Goal: Find specific page/section: Find specific page/section

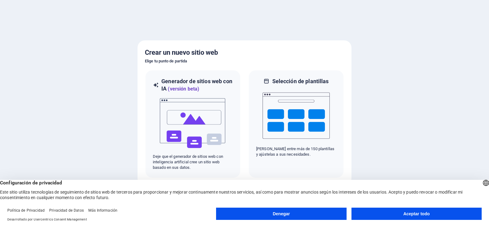
click at [407, 211] on button "Aceptar todo" at bounding box center [417, 214] width 130 height 12
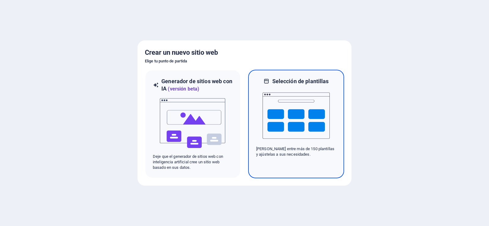
click at [298, 136] on img at bounding box center [296, 115] width 67 height 61
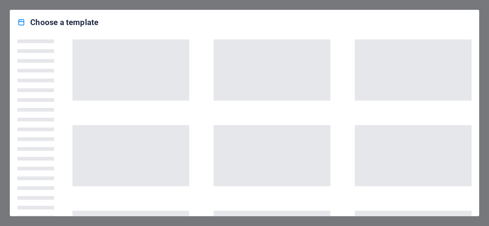
click at [297, 137] on span at bounding box center [272, 155] width 117 height 61
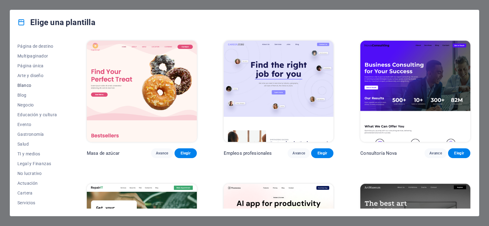
scroll to position [39, 0]
click at [37, 114] on font "Educación y cultura" at bounding box center [37, 112] width 40 height 5
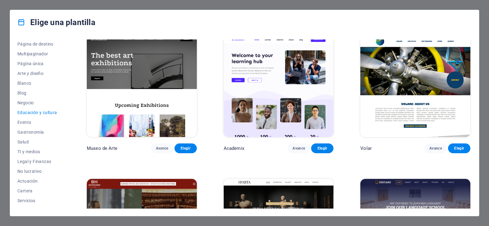
scroll to position [0, 0]
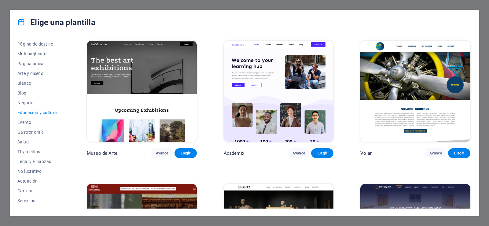
click at [254, 106] on img at bounding box center [279, 91] width 110 height 101
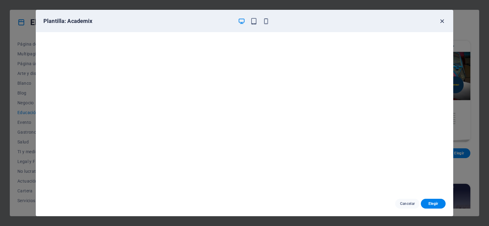
click at [441, 23] on icon "button" at bounding box center [442, 21] width 7 height 7
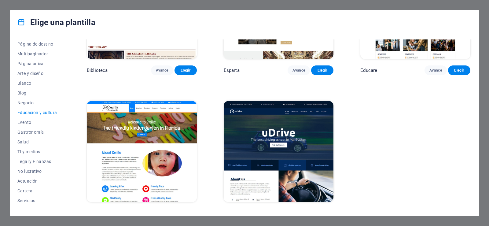
scroll to position [234, 0]
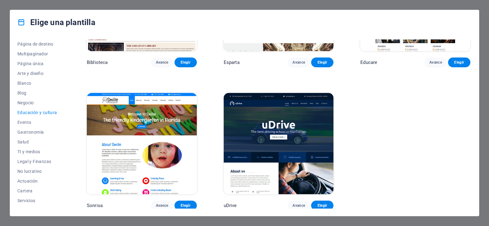
click at [269, 134] on img at bounding box center [279, 143] width 110 height 101
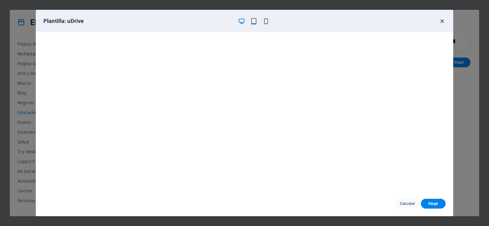
click at [442, 21] on icon "button" at bounding box center [442, 21] width 7 height 7
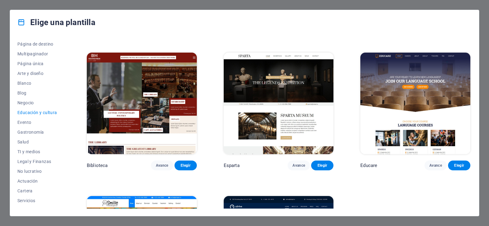
scroll to position [131, 0]
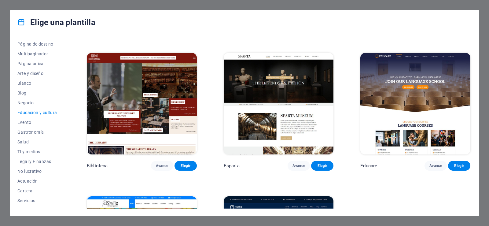
click at [381, 101] on img at bounding box center [416, 103] width 110 height 101
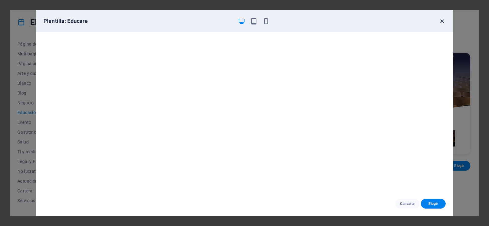
click at [442, 20] on icon "button" at bounding box center [442, 21] width 7 height 7
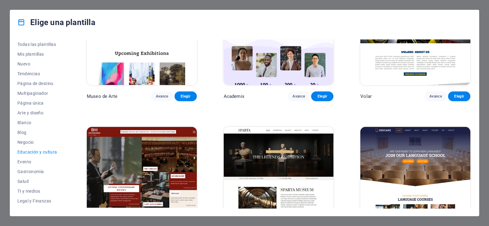
scroll to position [0, 0]
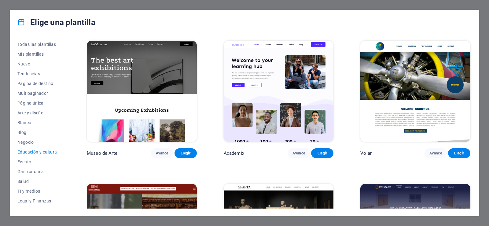
click at [485, 24] on div "Elige una plantilla Todas las plantillas Mis plantillas Nuevo Tendencias Página…" at bounding box center [244, 113] width 489 height 226
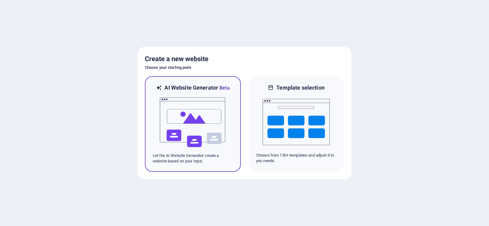
click at [195, 117] on img at bounding box center [192, 122] width 67 height 61
